Goal: Register for event/course

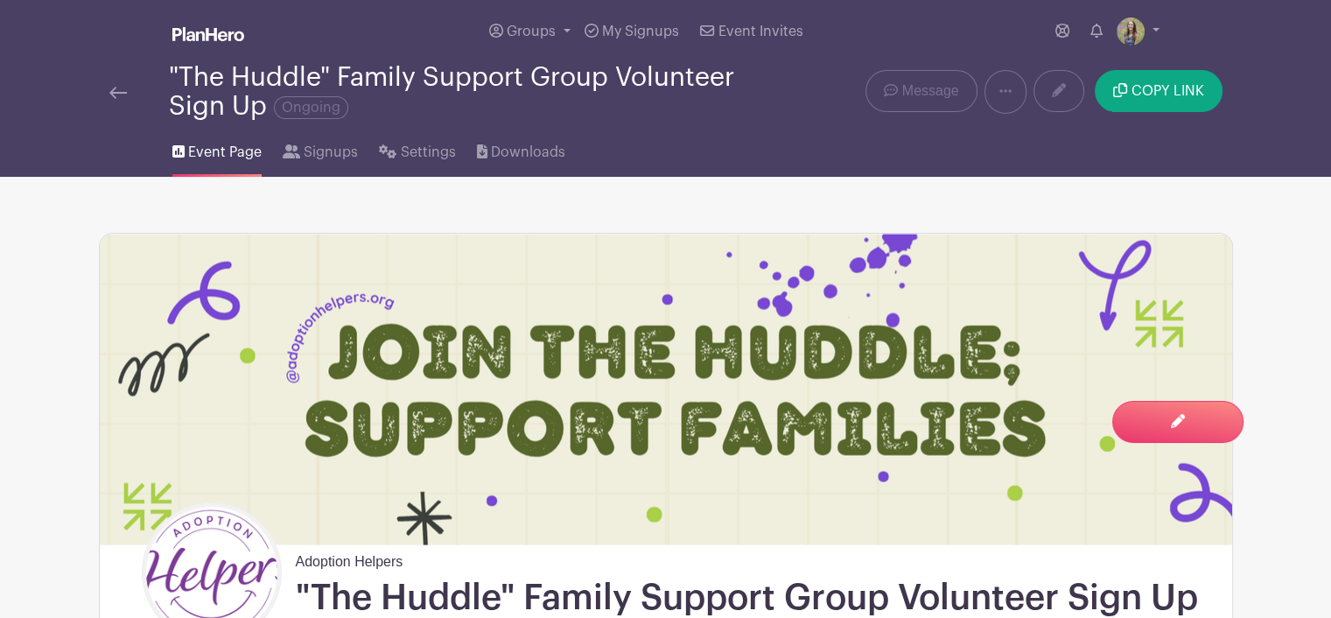
click at [113, 91] on img at bounding box center [118, 93] width 18 height 12
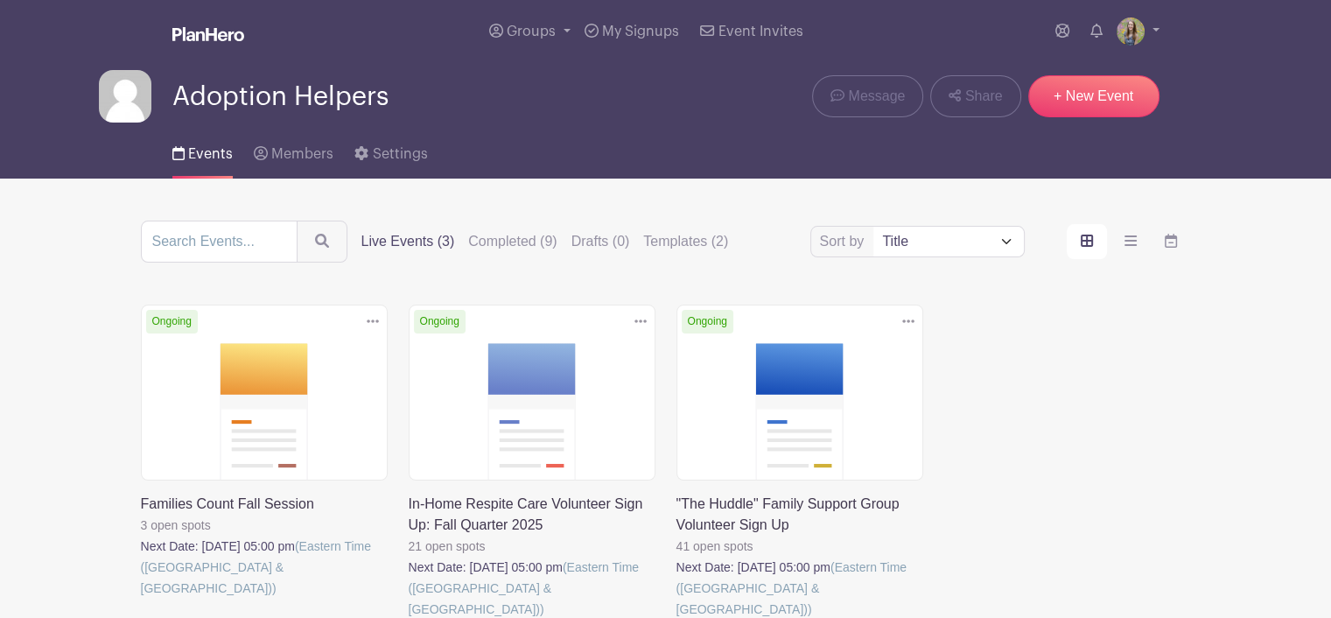
click at [409, 617] on link at bounding box center [409, 620] width 0 height 0
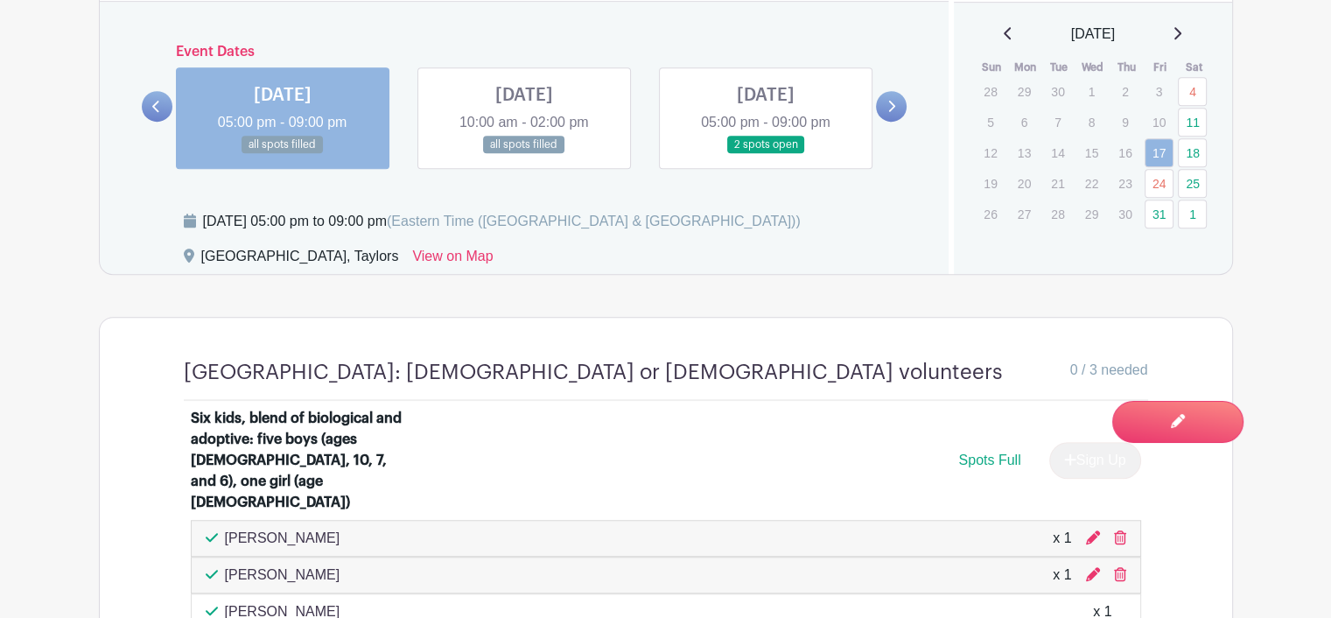
scroll to position [1134, 0]
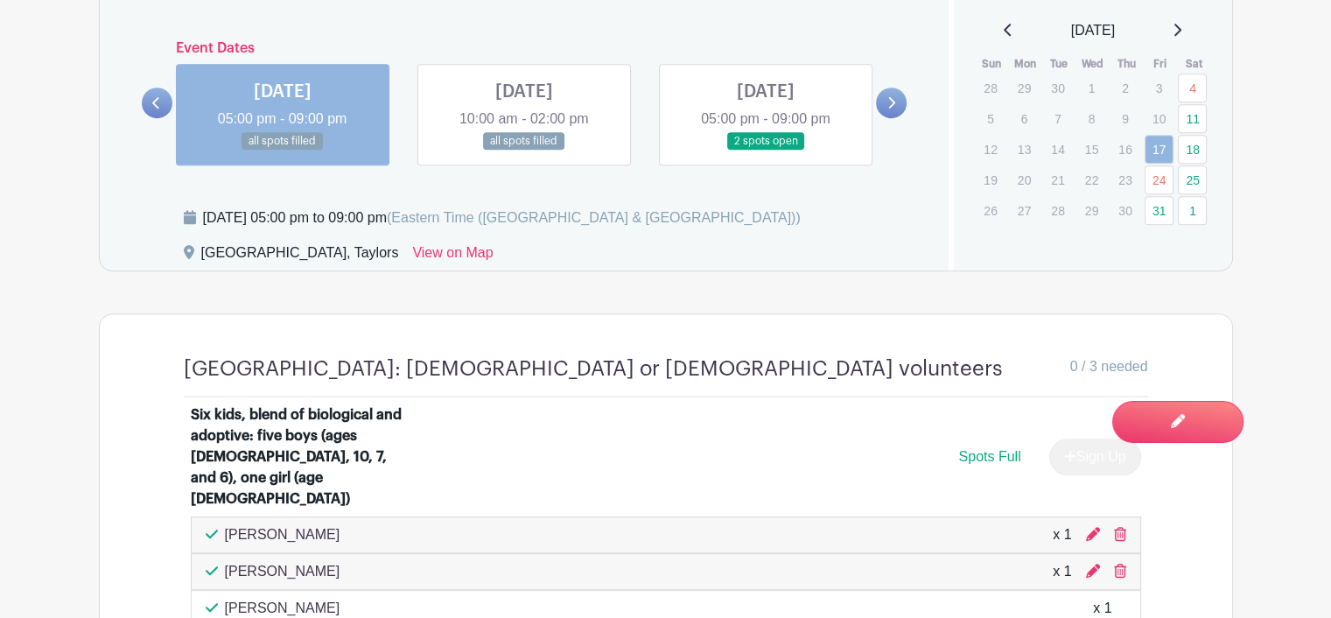
click at [524, 151] on link at bounding box center [524, 151] width 0 height 0
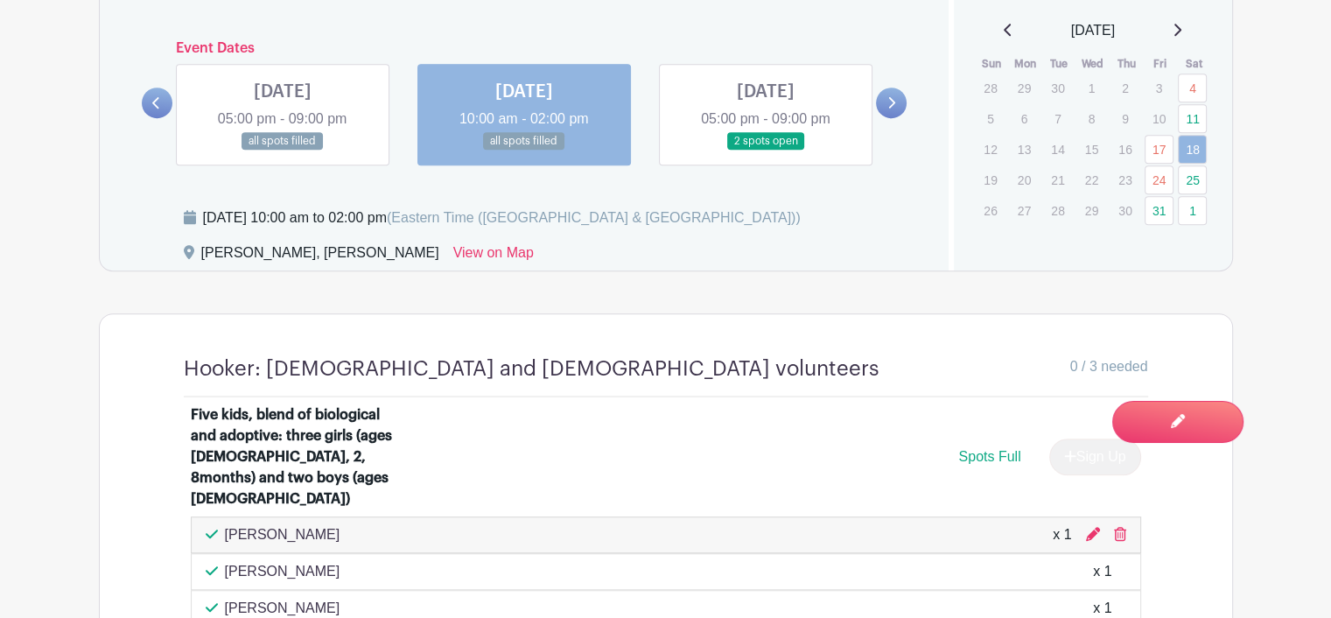
click at [766, 151] on link at bounding box center [766, 151] width 0 height 0
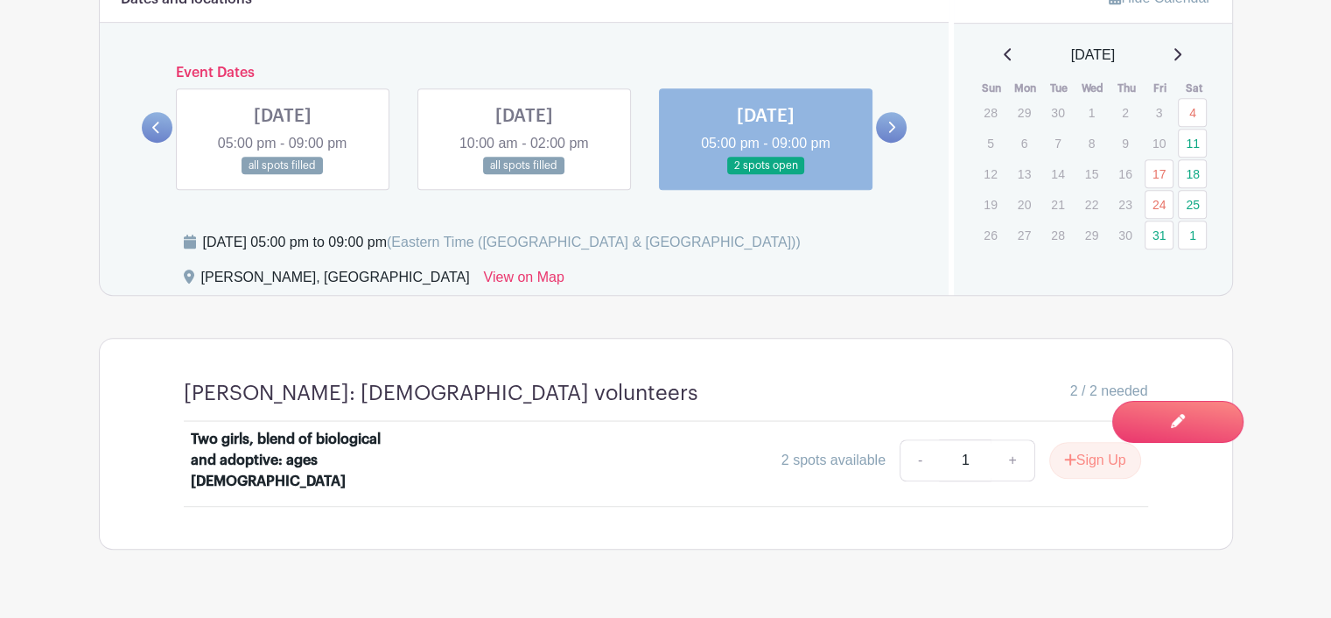
scroll to position [1110, 0]
click at [1064, 452] on icon "submit" at bounding box center [1070, 459] width 12 height 14
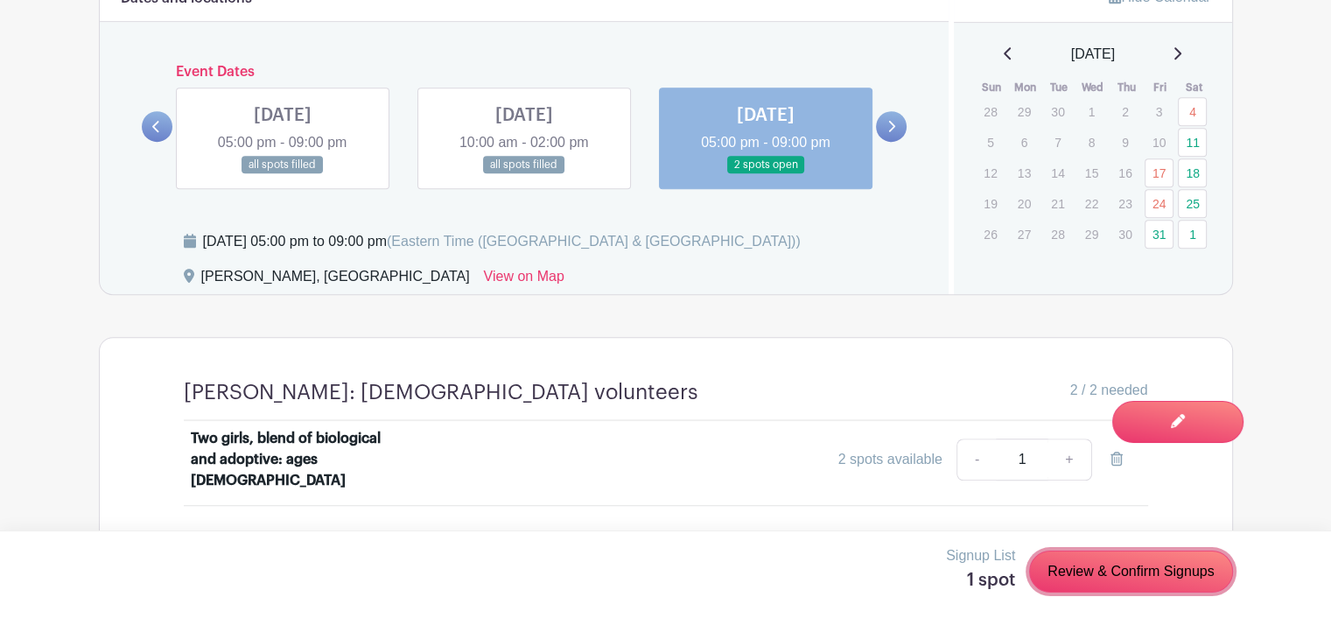
click at [1140, 578] on link "Review & Confirm Signups" at bounding box center [1130, 571] width 203 height 42
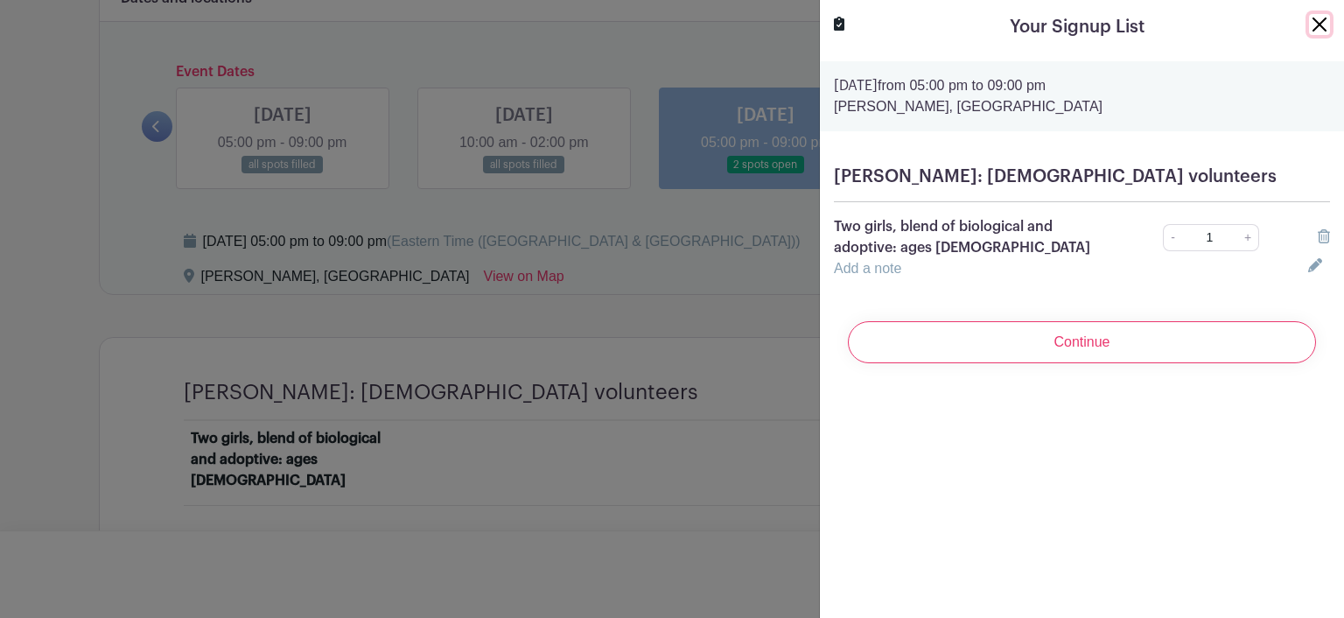
click at [1309, 25] on button "Close" at bounding box center [1319, 24] width 21 height 21
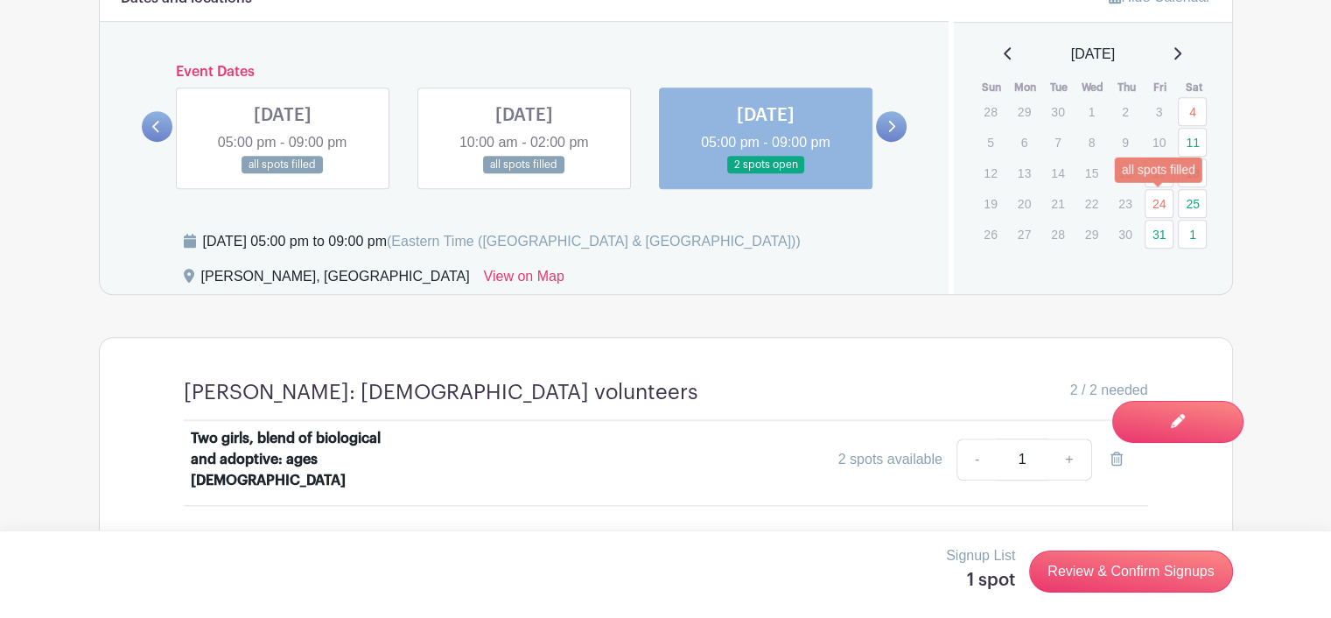
click at [1152, 200] on link "24" at bounding box center [1159, 203] width 29 height 29
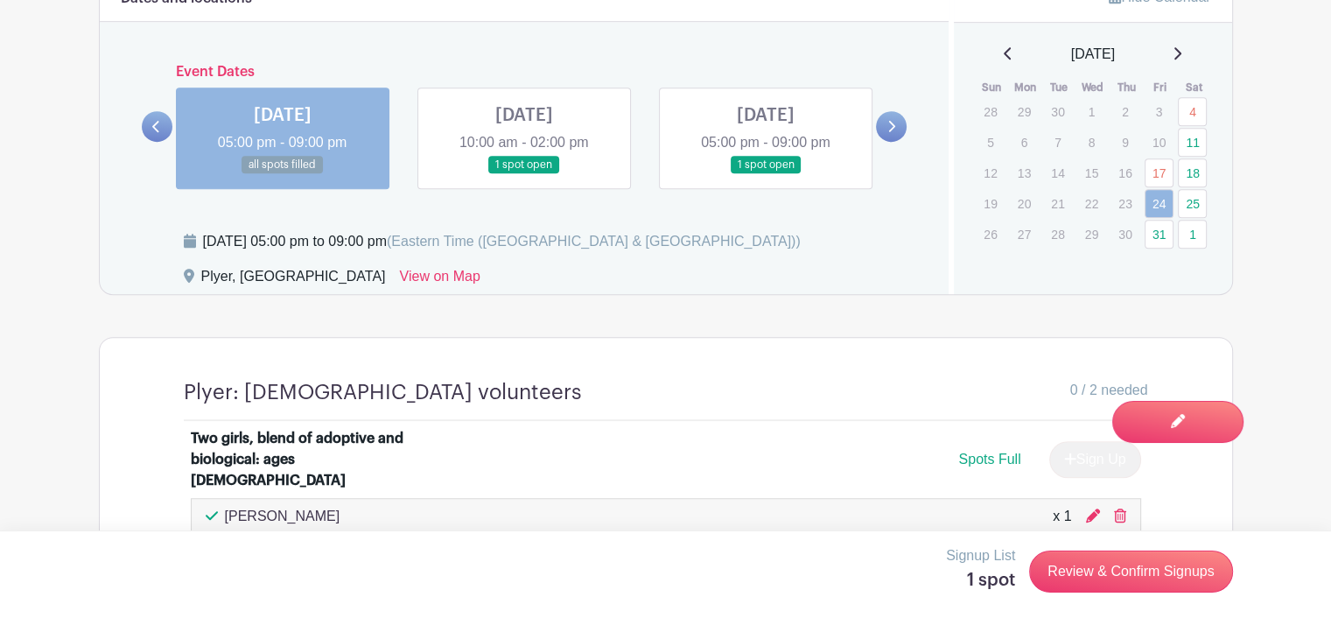
click at [524, 174] on link at bounding box center [524, 174] width 0 height 0
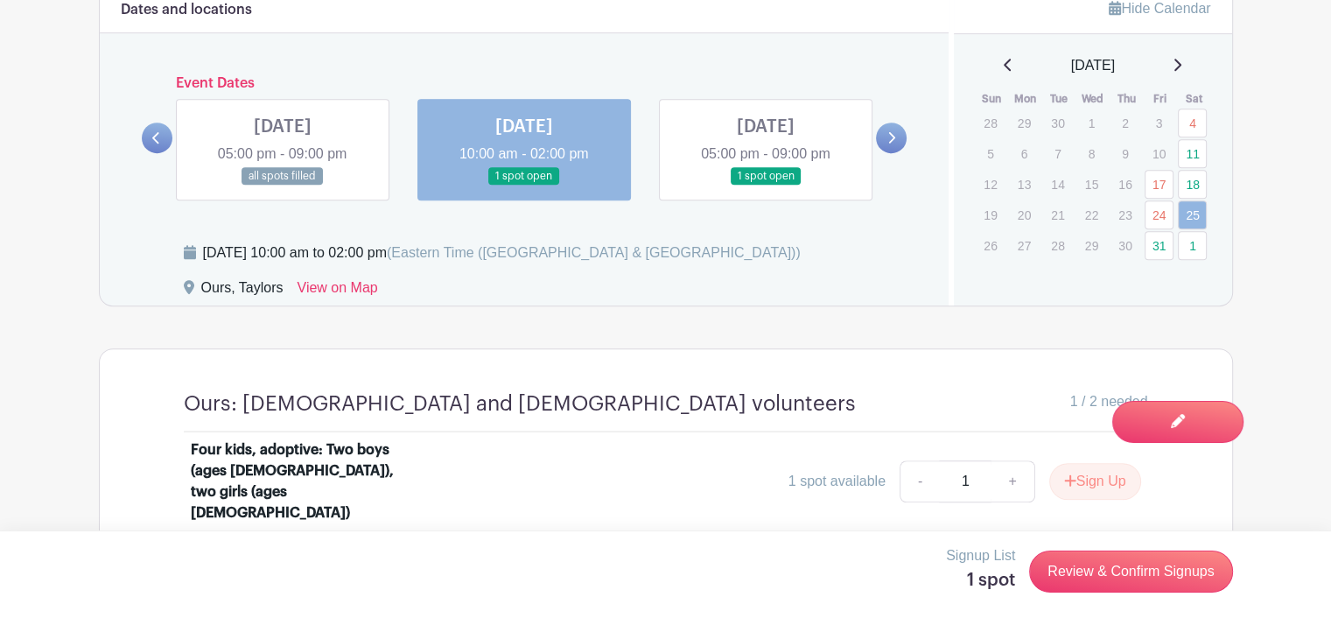
scroll to position [1096, 0]
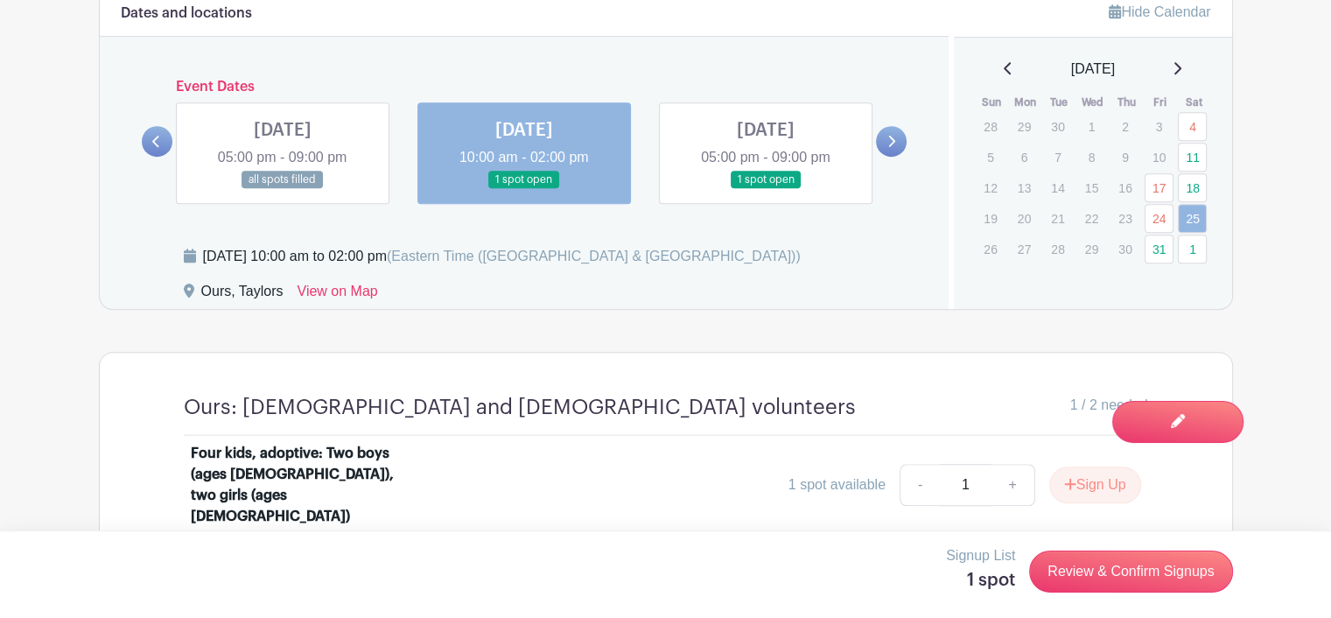
click at [766, 189] on link at bounding box center [766, 189] width 0 height 0
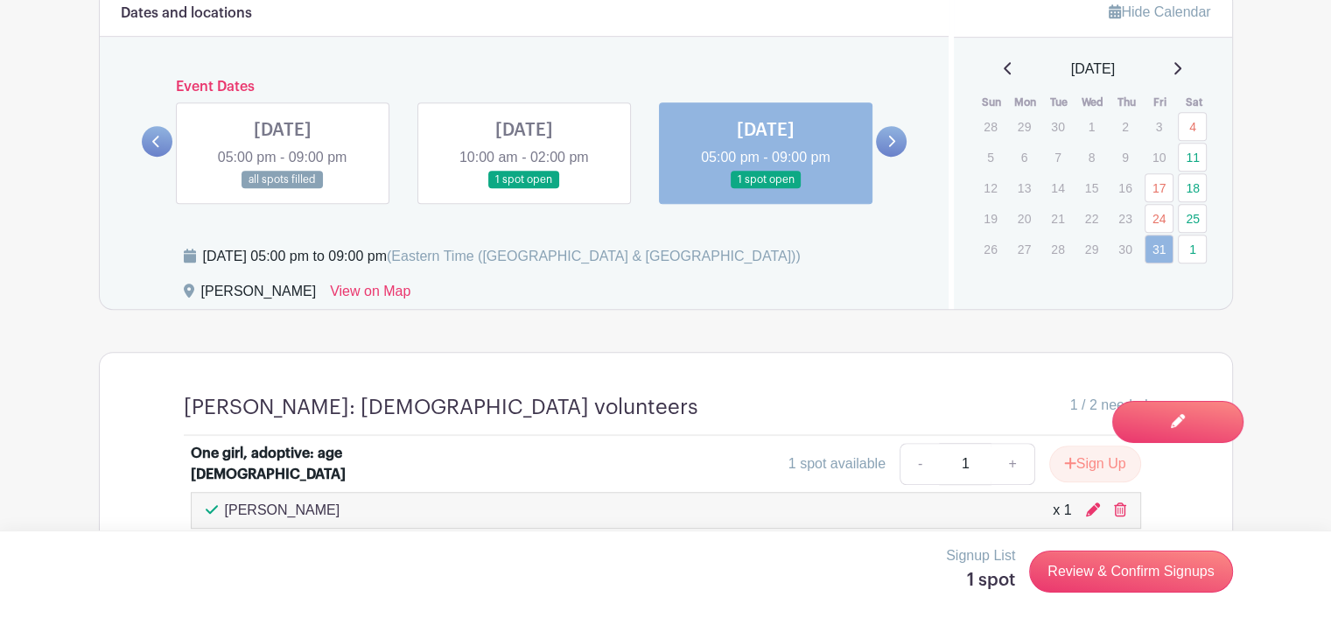
click at [889, 135] on icon at bounding box center [891, 141] width 8 height 13
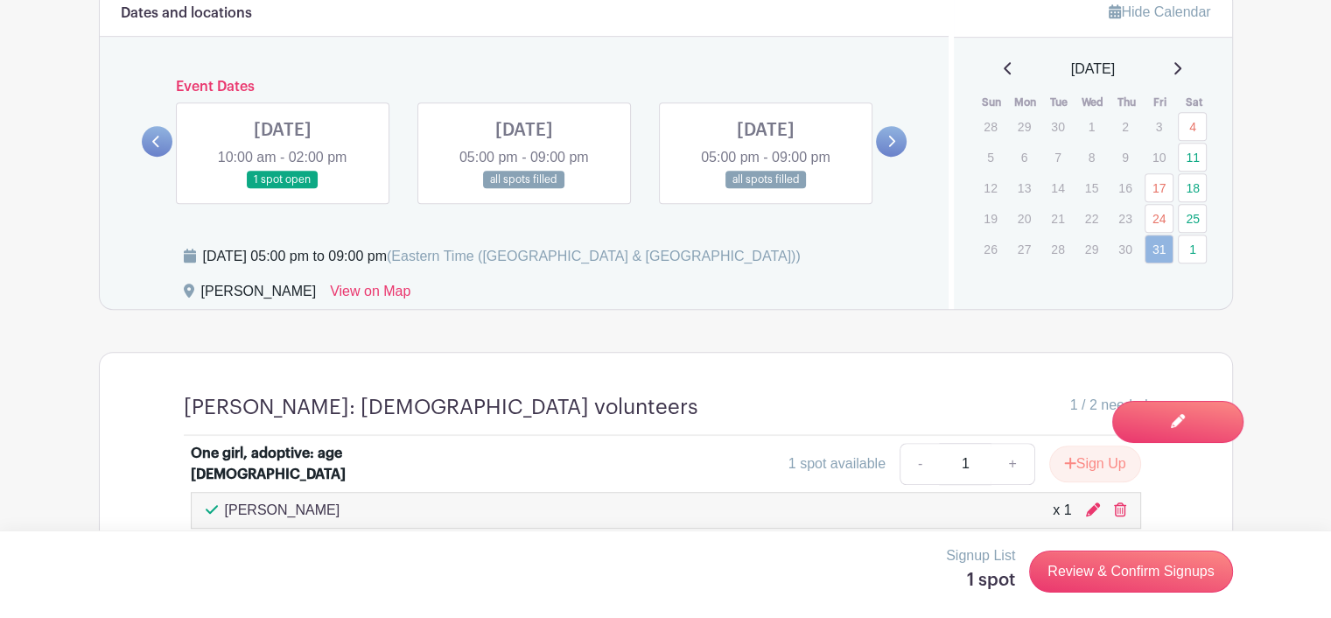
click at [283, 189] on link at bounding box center [283, 189] width 0 height 0
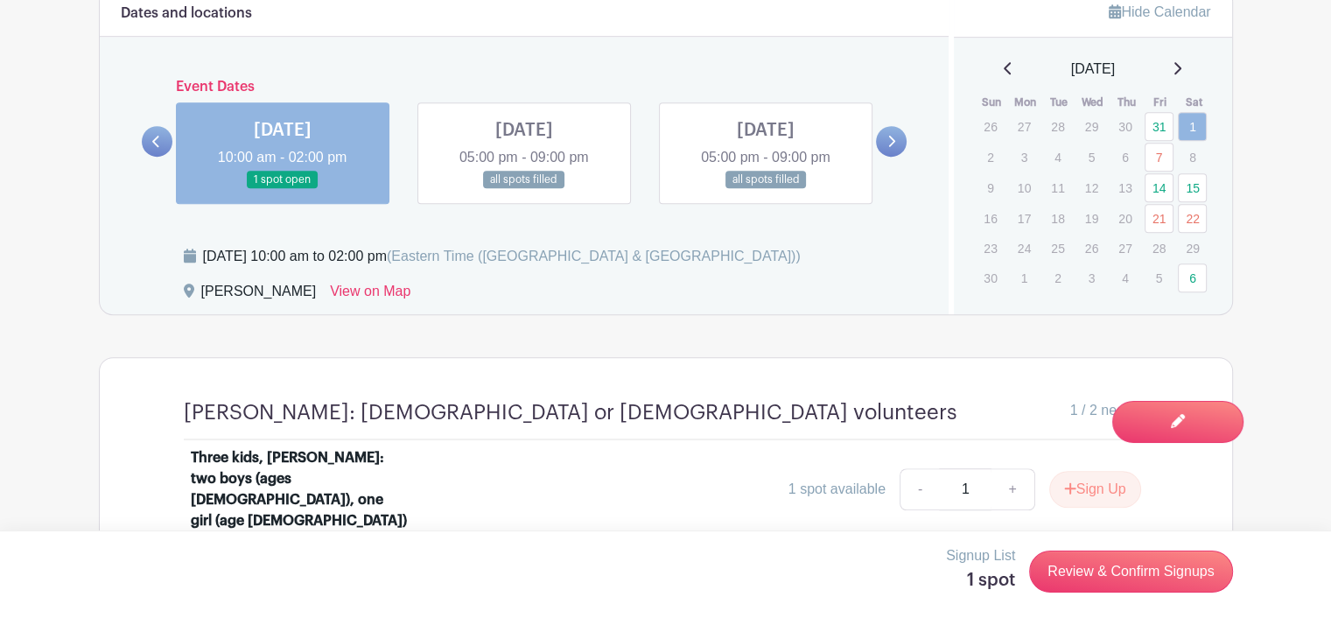
scroll to position [1141, 0]
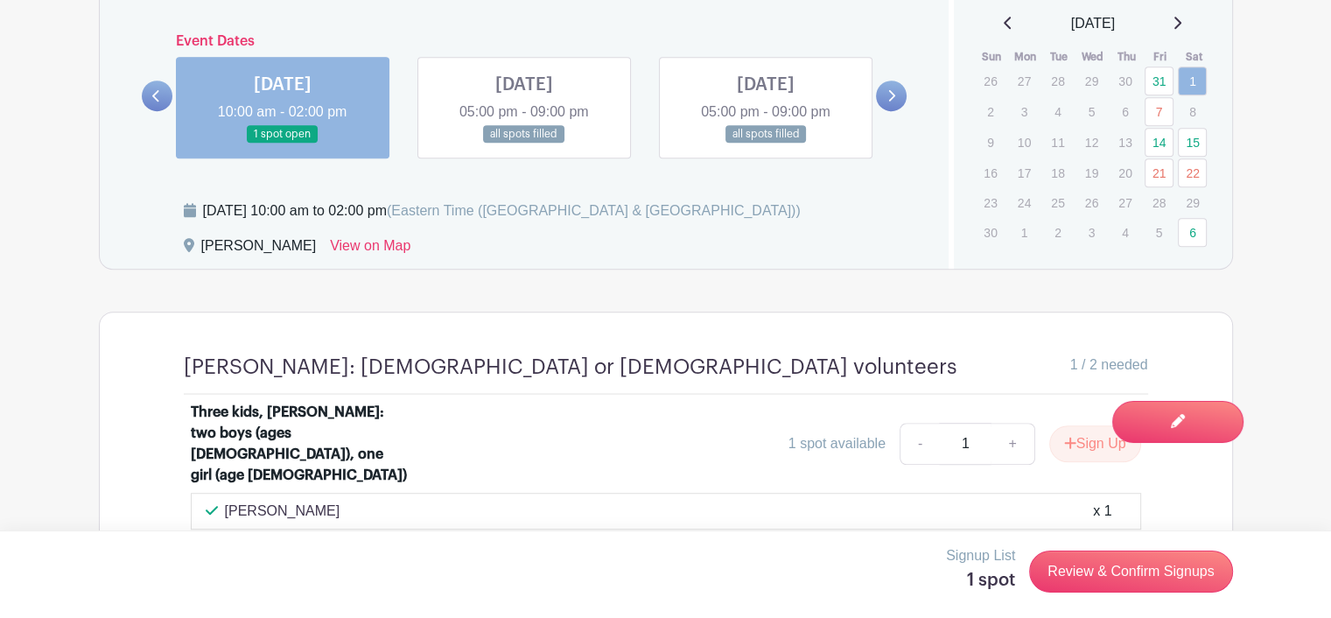
click at [524, 144] on link at bounding box center [524, 144] width 0 height 0
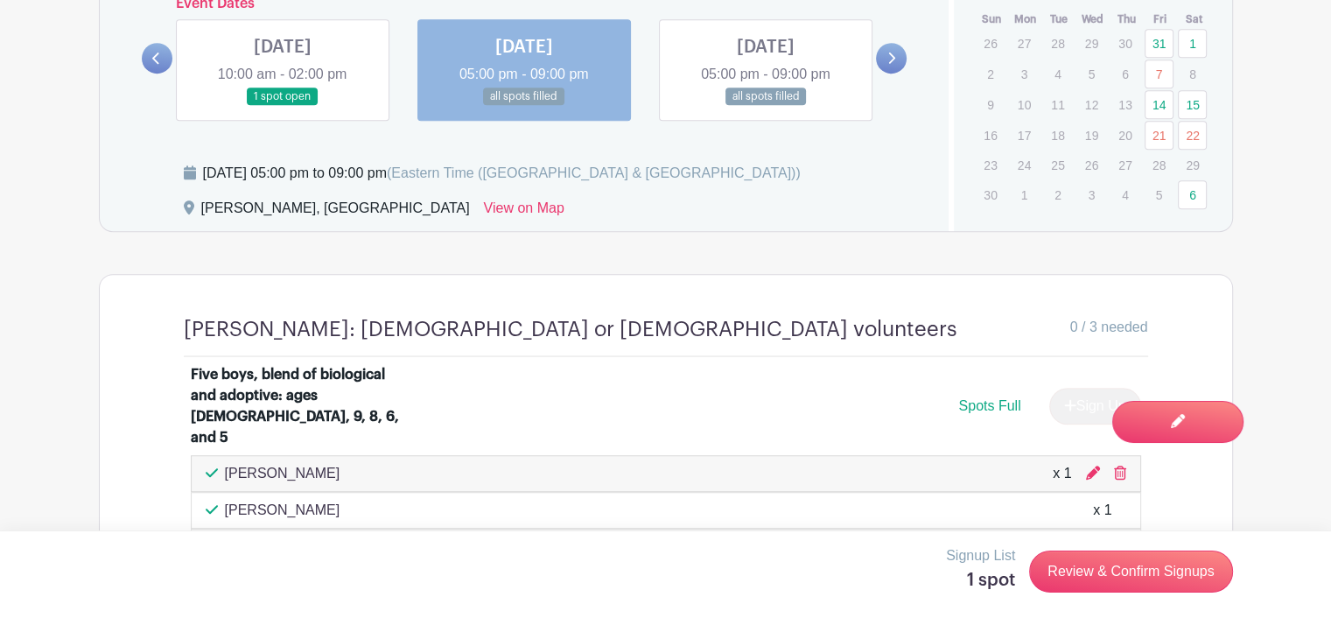
scroll to position [1173, 0]
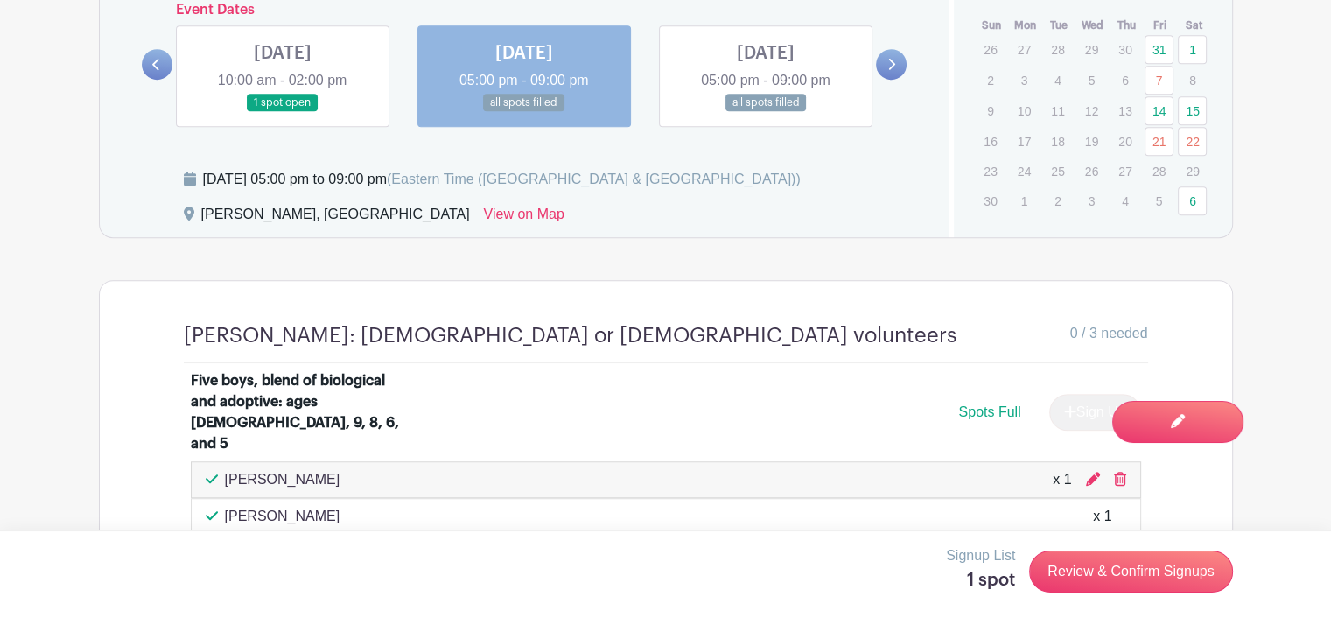
click at [766, 112] on link at bounding box center [766, 112] width 0 height 0
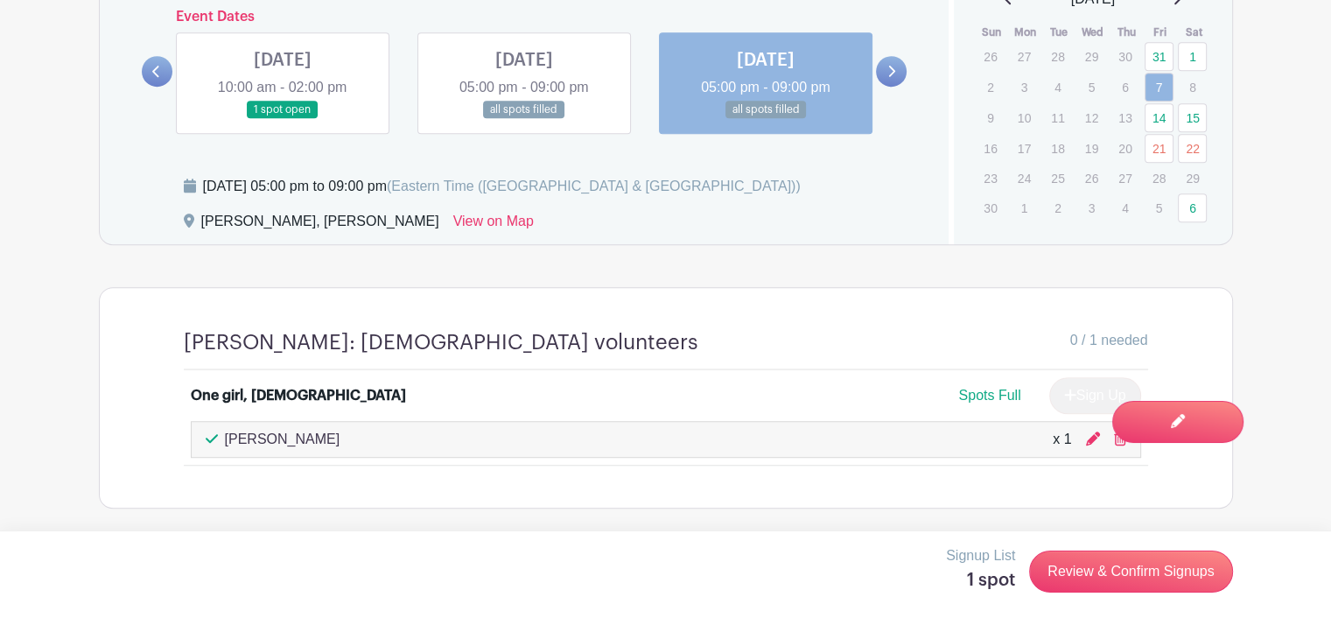
scroll to position [1163, 0]
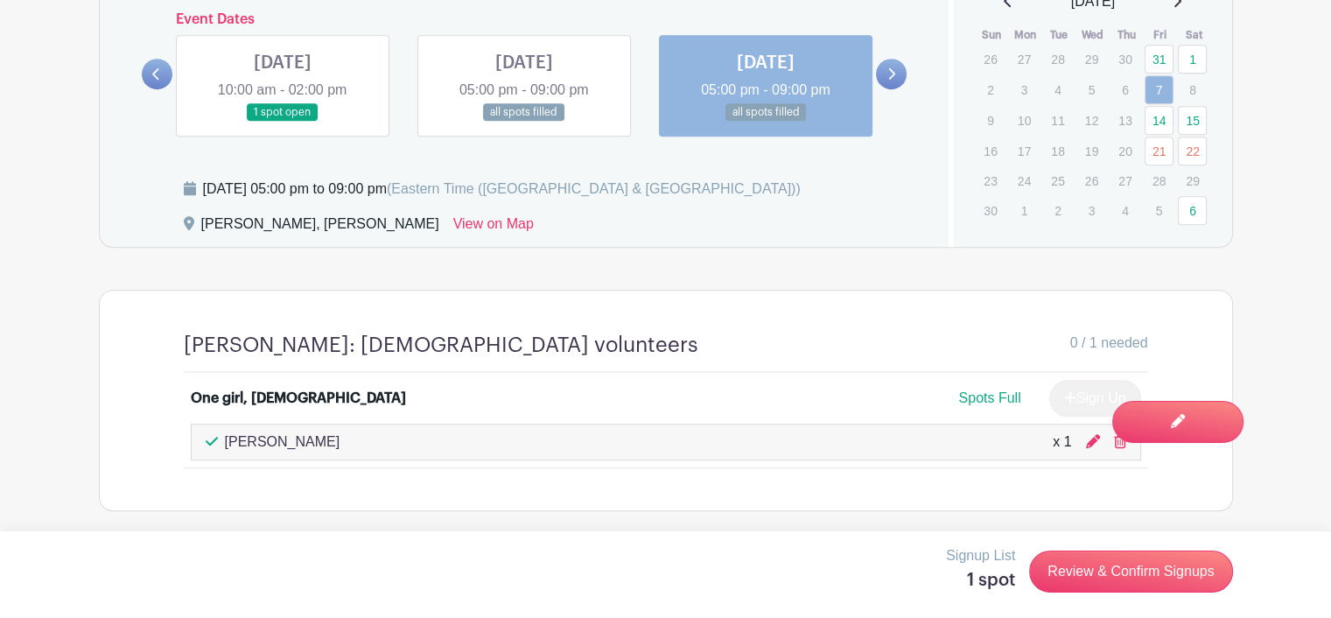
click at [766, 122] on link at bounding box center [766, 122] width 0 height 0
click at [890, 75] on icon at bounding box center [891, 73] width 8 height 13
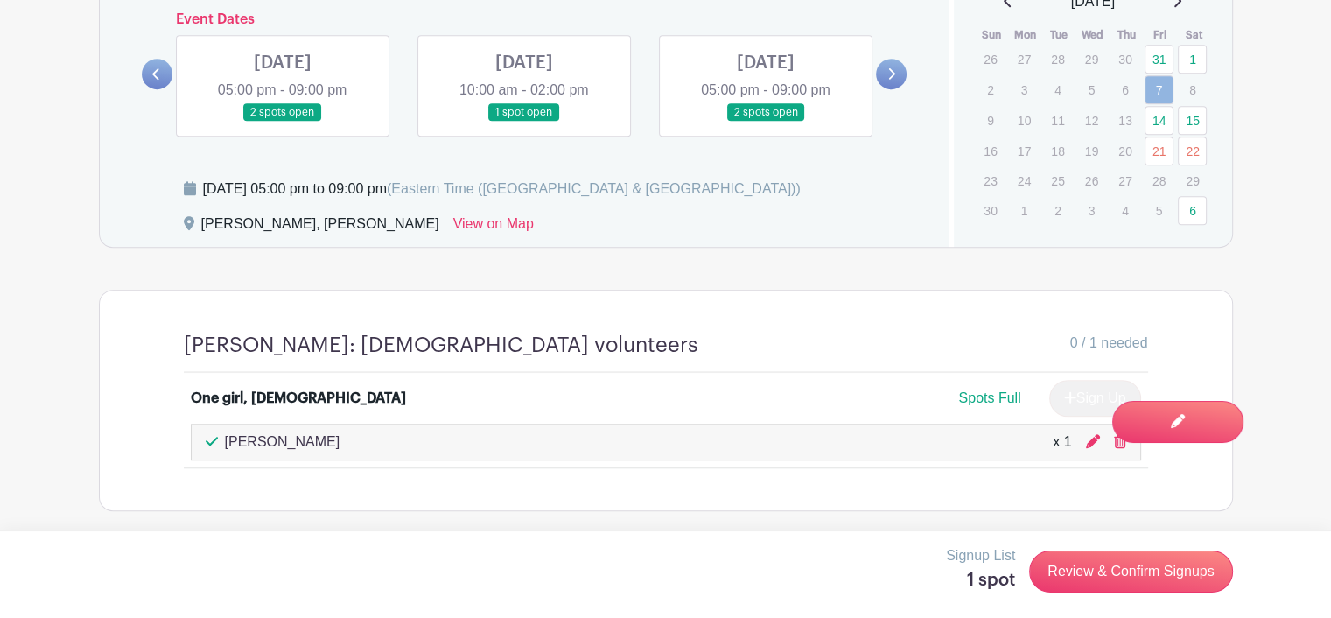
click at [283, 122] on link at bounding box center [283, 122] width 0 height 0
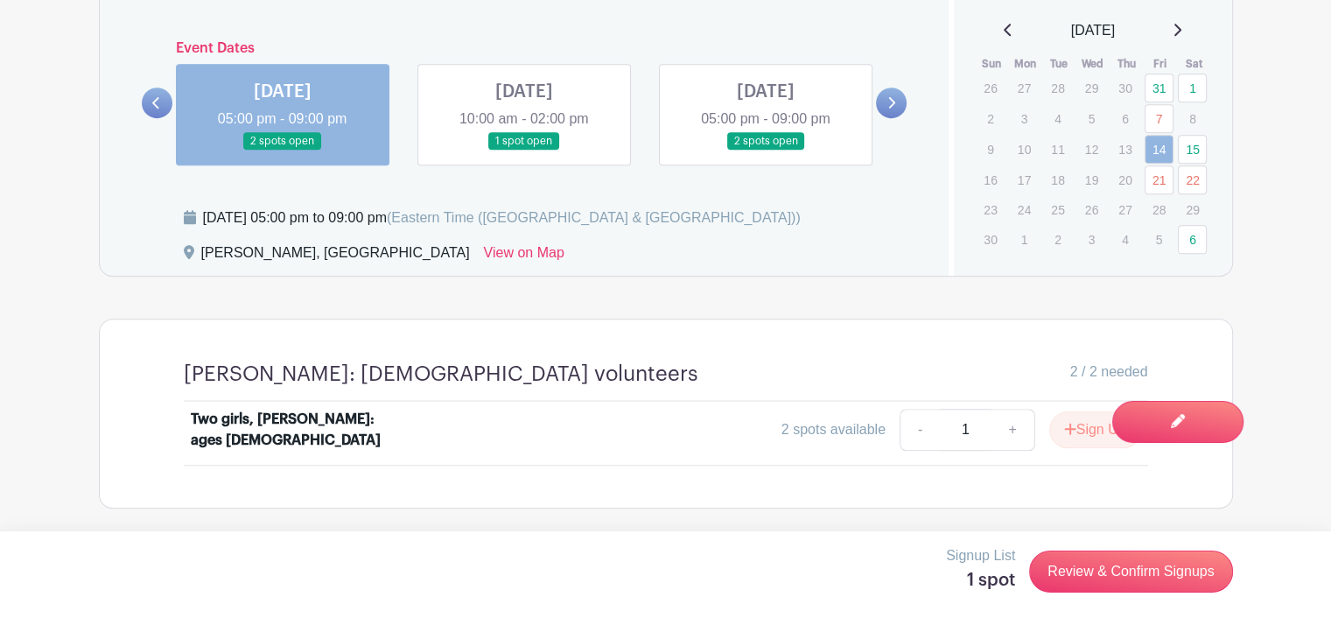
scroll to position [1131, 0]
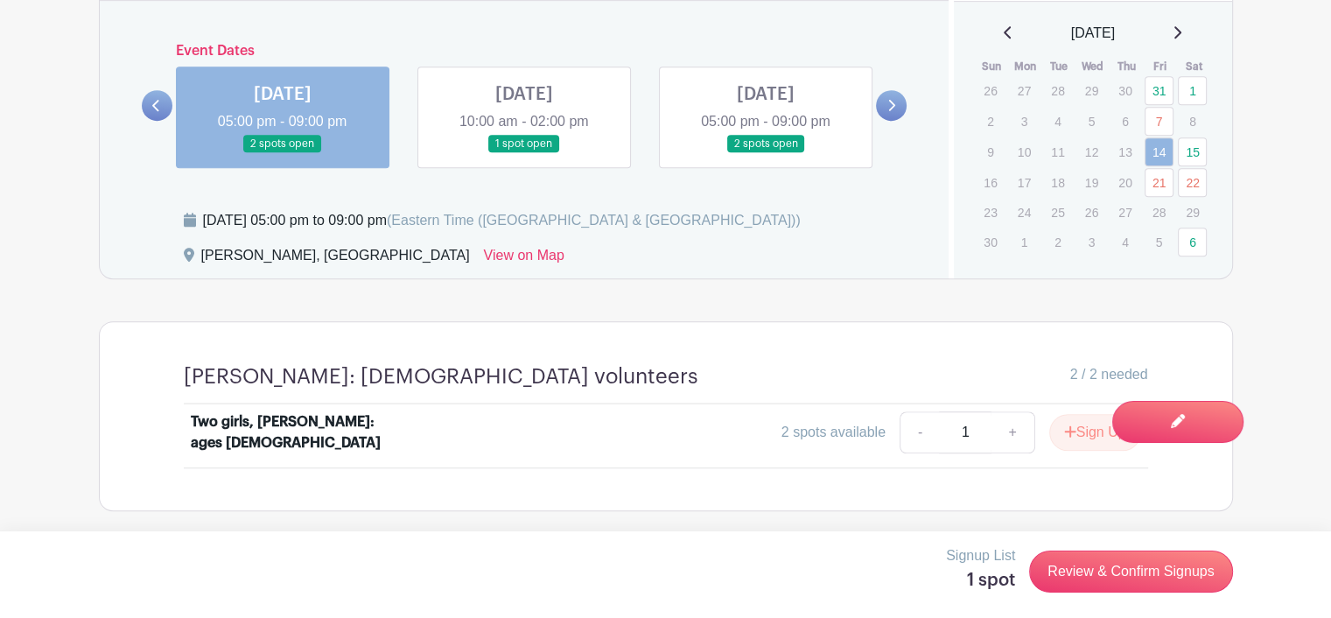
click at [524, 153] on link at bounding box center [524, 153] width 0 height 0
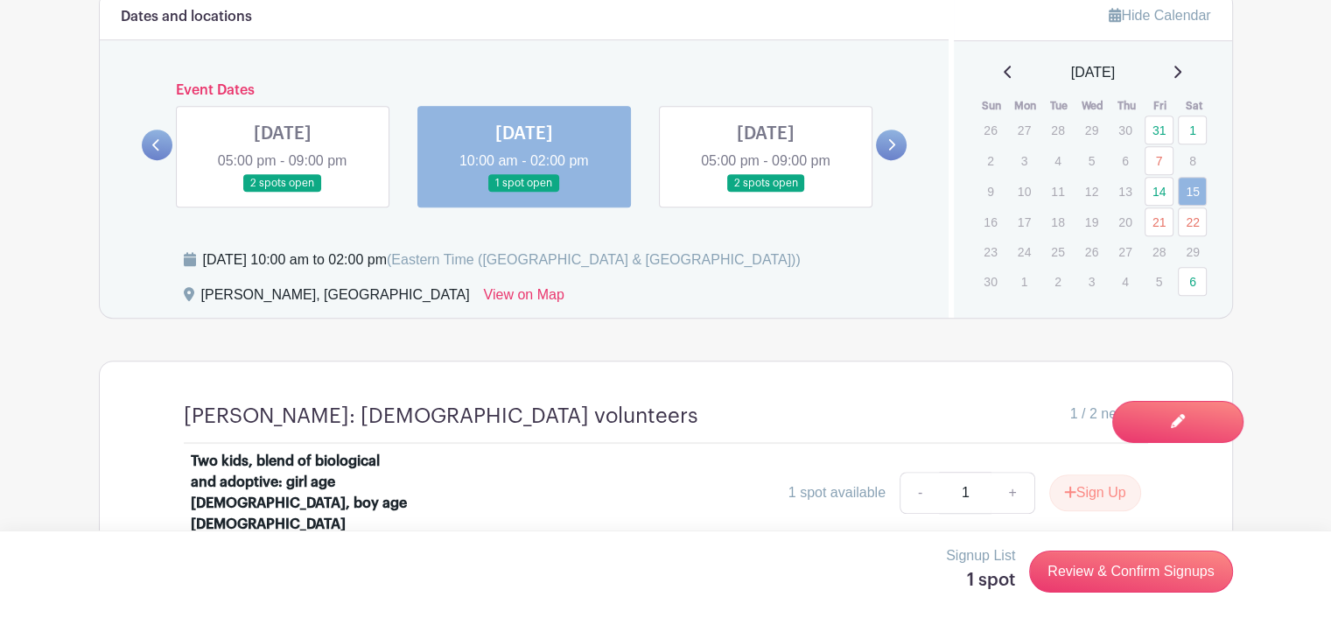
scroll to position [1089, 0]
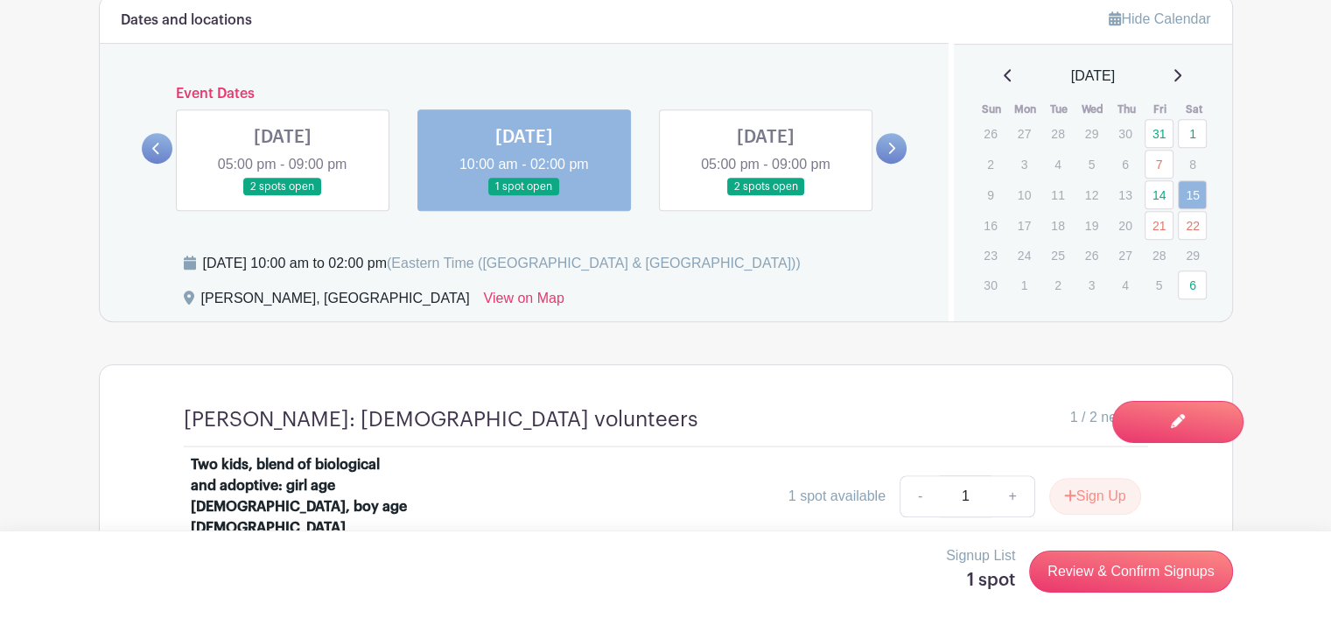
click at [766, 196] on link at bounding box center [766, 196] width 0 height 0
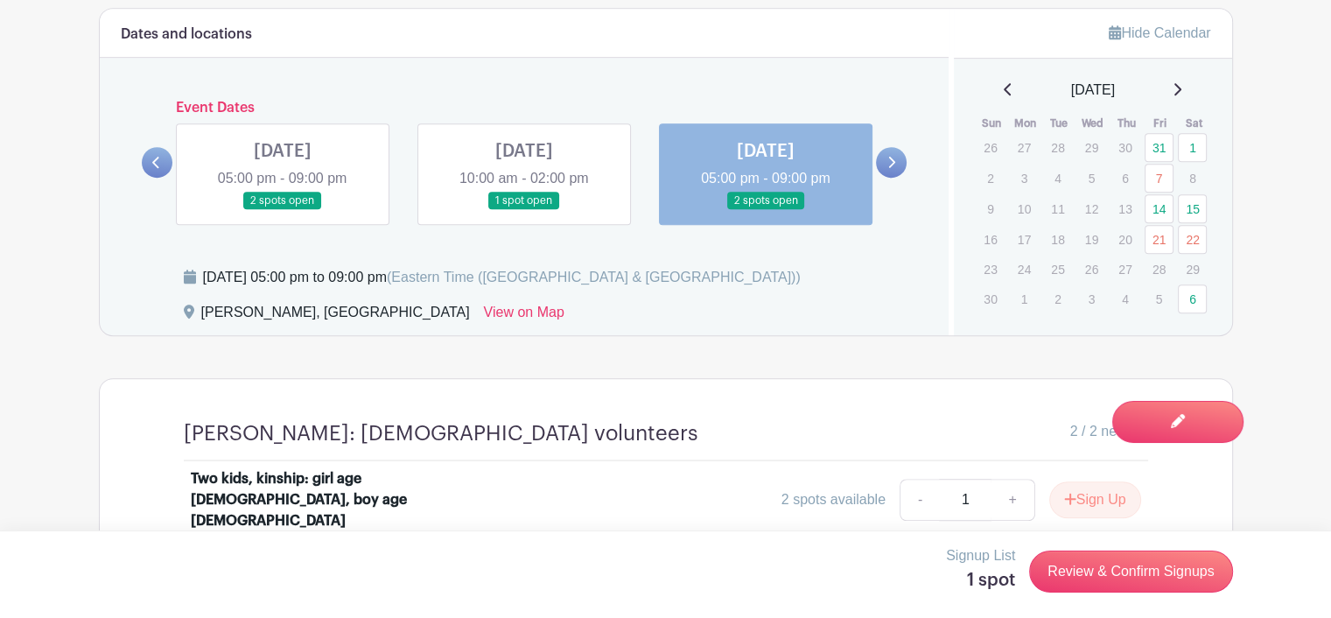
scroll to position [1075, 0]
click at [993, 83] on div "[DATE]" at bounding box center [1093, 90] width 236 height 21
click at [1004, 90] on icon at bounding box center [1008, 89] width 9 height 14
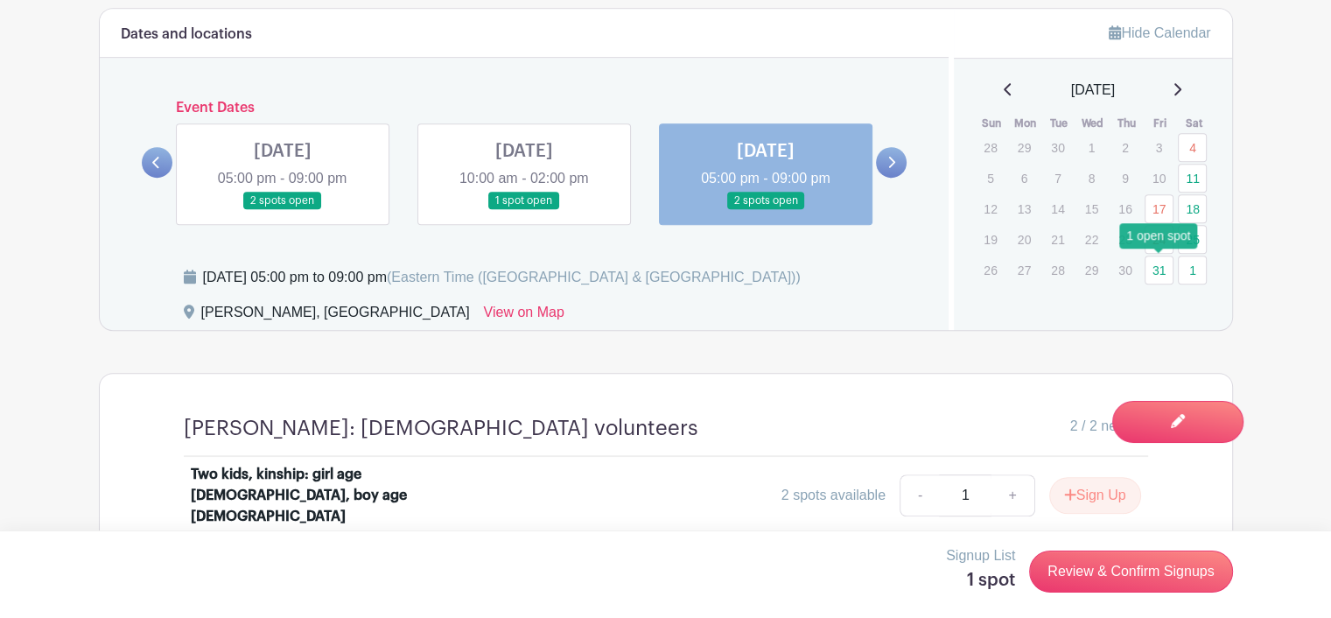
click at [1159, 274] on link "31" at bounding box center [1159, 270] width 29 height 29
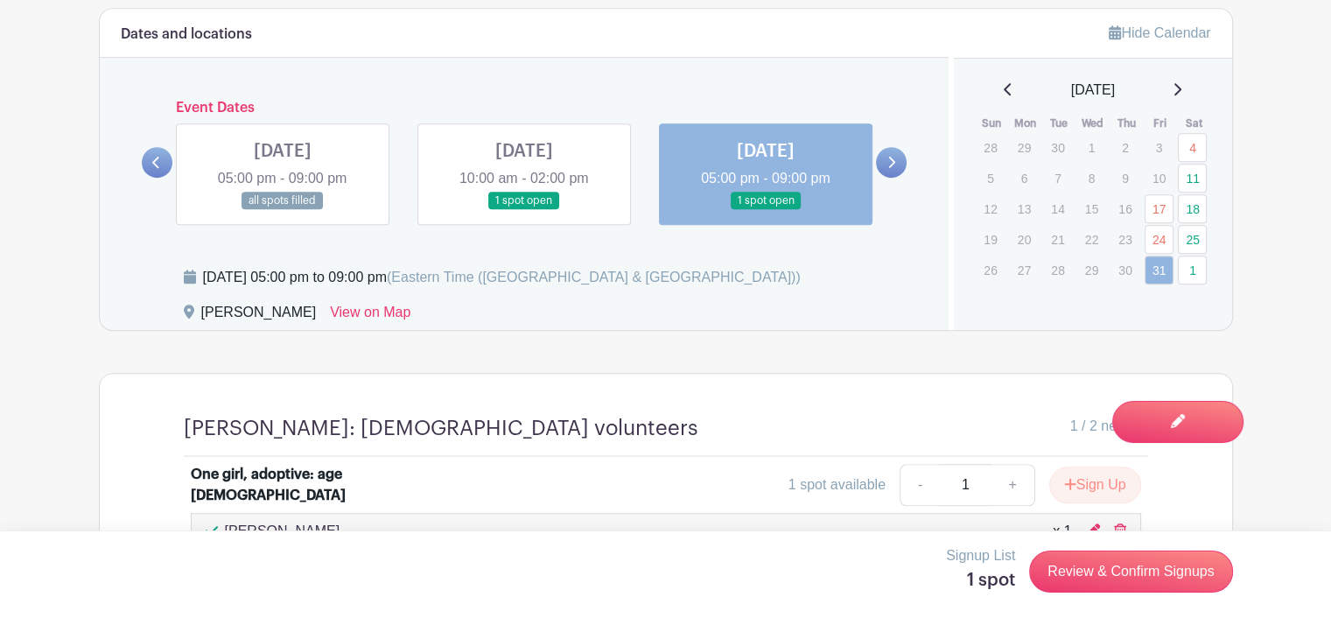
click at [886, 171] on link at bounding box center [891, 162] width 31 height 31
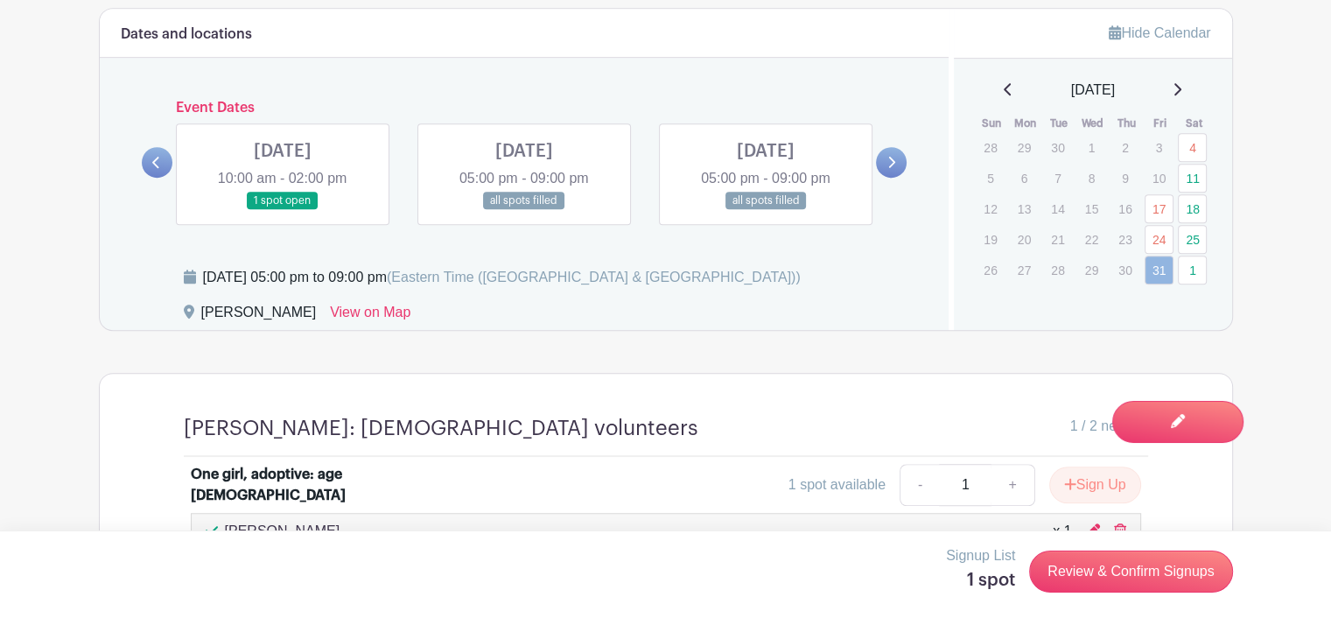
click at [889, 169] on link at bounding box center [891, 162] width 31 height 31
click at [403, 176] on div "[DATE] 10:00 am - 02:00 pm 1 spot open" at bounding box center [524, 174] width 242 height 102
click at [283, 210] on link at bounding box center [283, 210] width 0 height 0
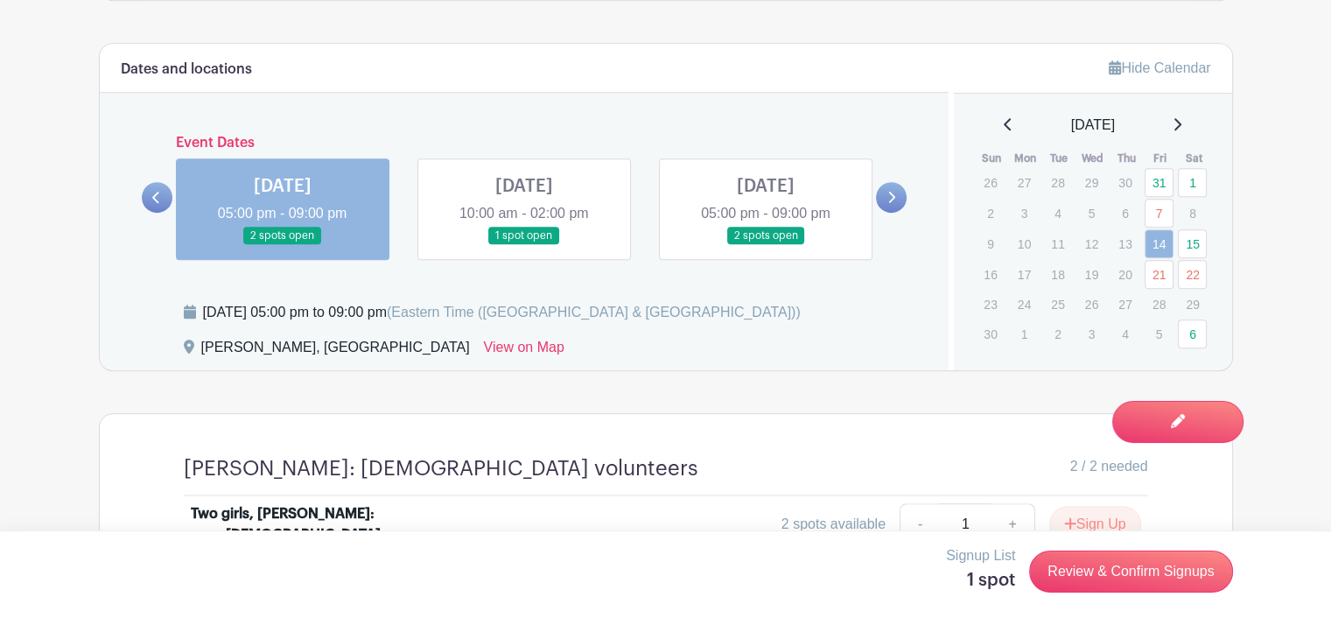
scroll to position [1033, 0]
